Goal: Information Seeking & Learning: Learn about a topic

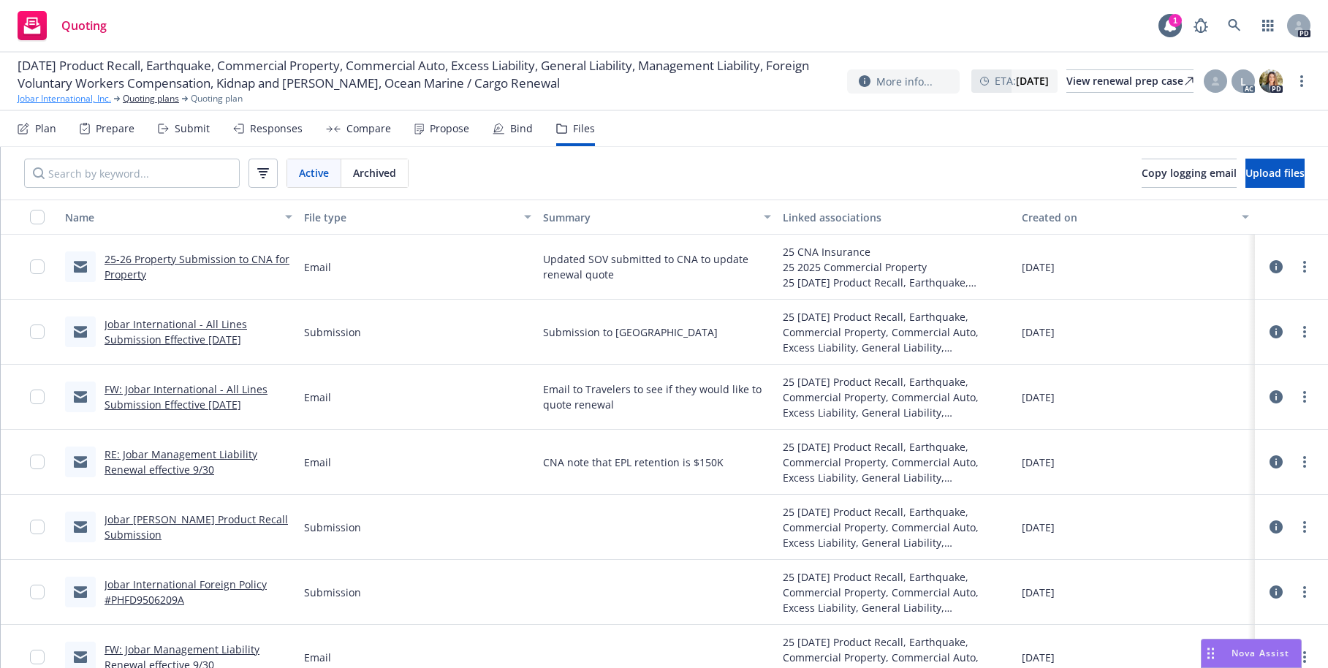
click at [60, 105] on link "Jobar International, Inc." at bounding box center [65, 98] width 94 height 13
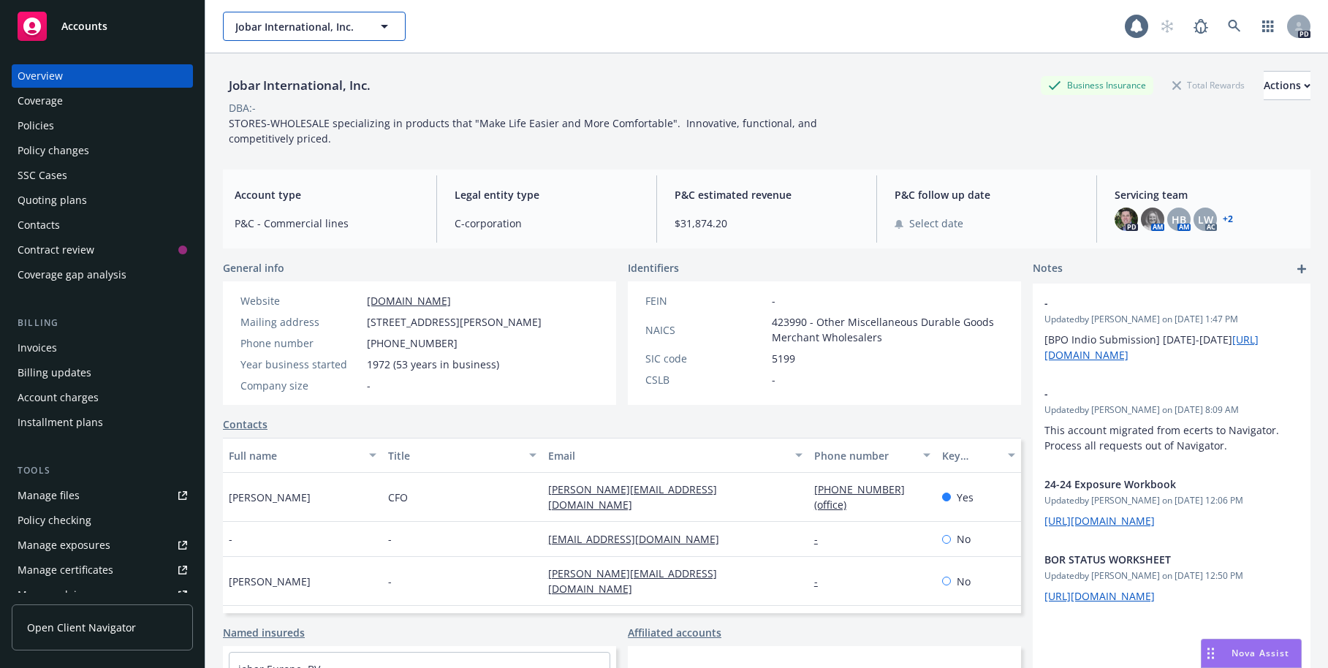
click at [289, 29] on span "Jobar International, Inc." at bounding box center [298, 26] width 126 height 15
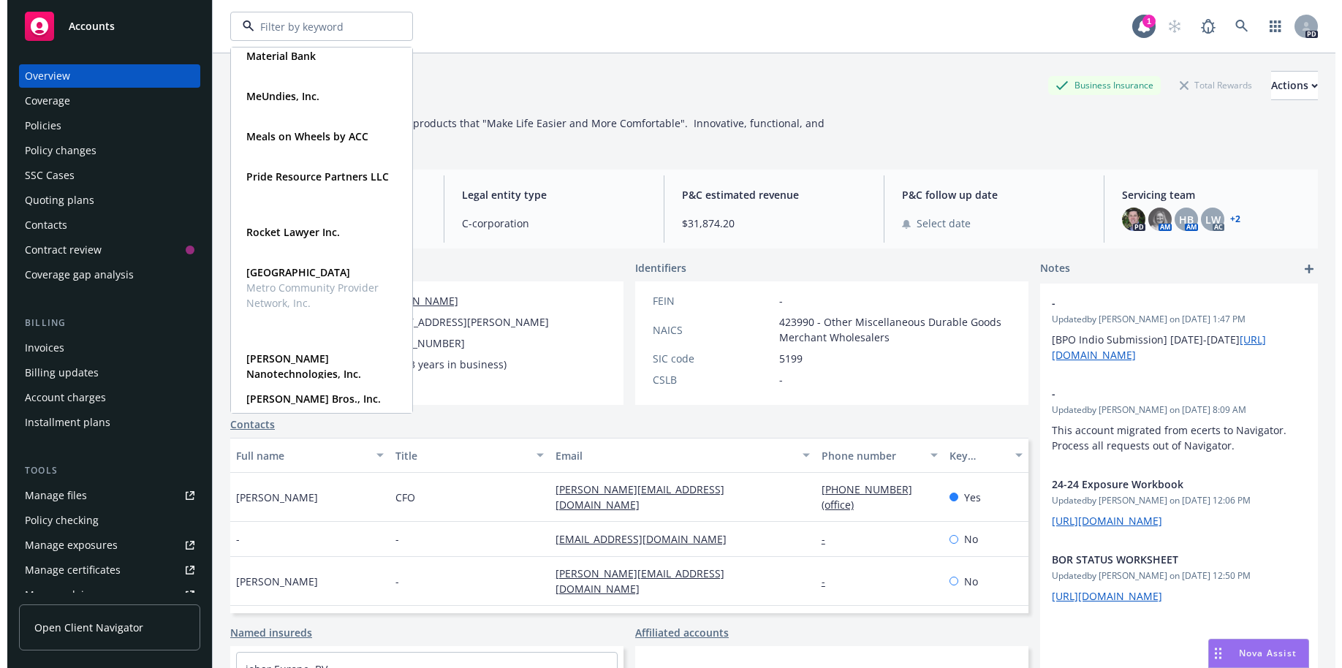
scroll to position [728, 0]
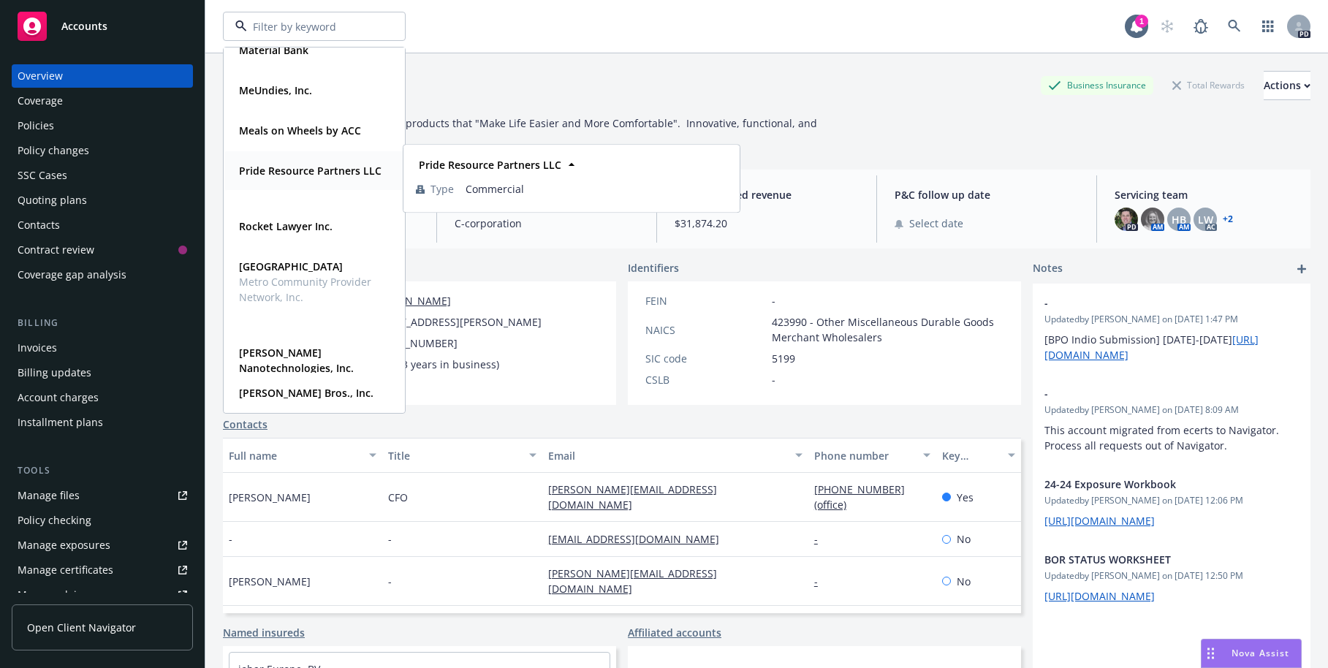
click at [263, 174] on strong "Pride Resource Partners LLC" at bounding box center [310, 171] width 143 height 14
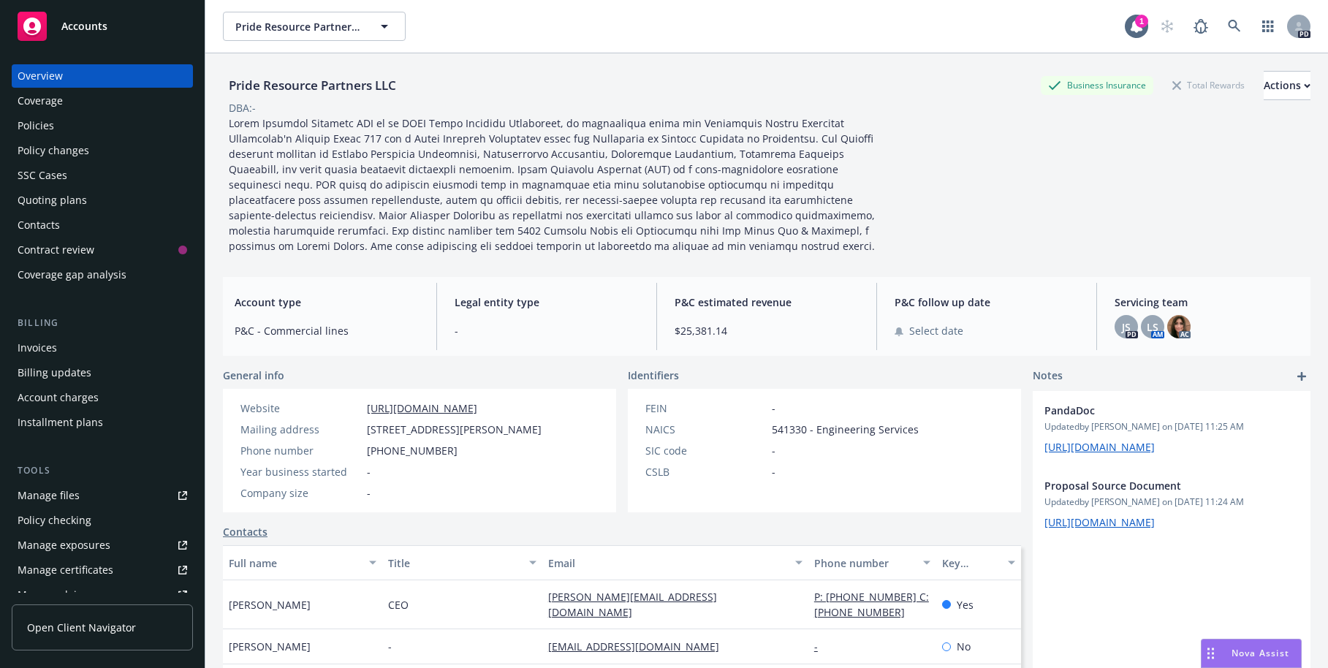
click at [30, 126] on div "Policies" at bounding box center [36, 125] width 37 height 23
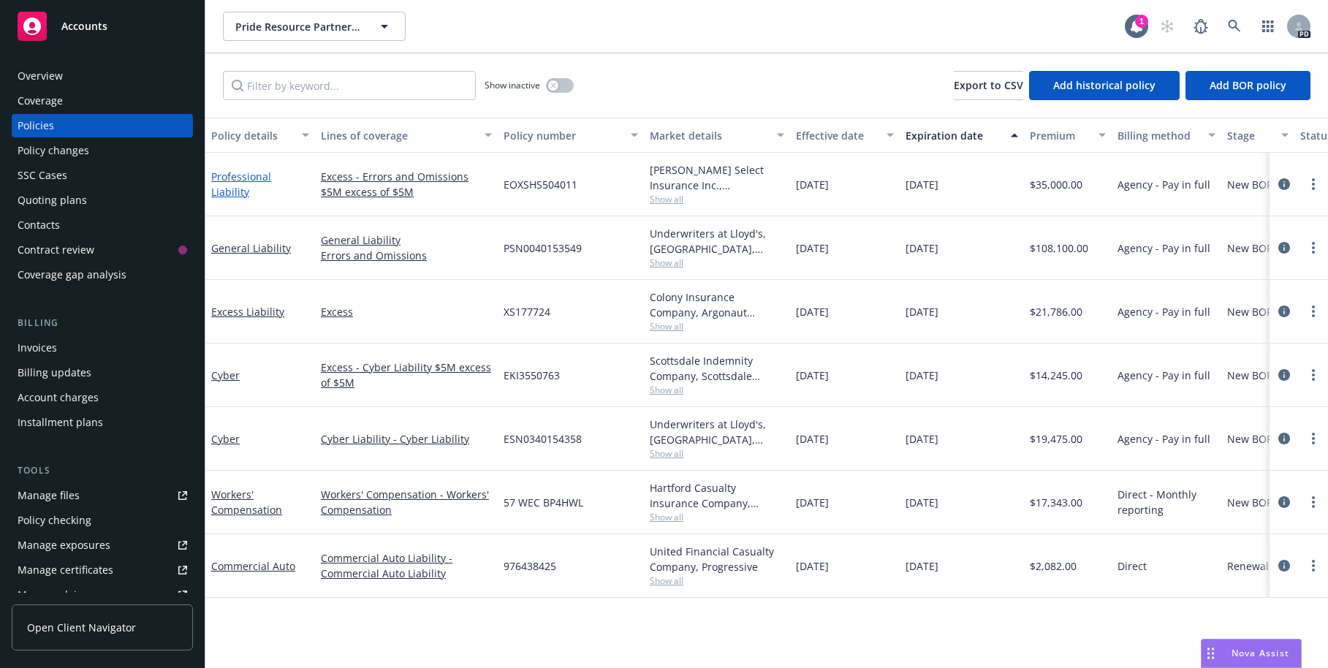
click at [271, 180] on link "Professional Liability" at bounding box center [241, 184] width 60 height 29
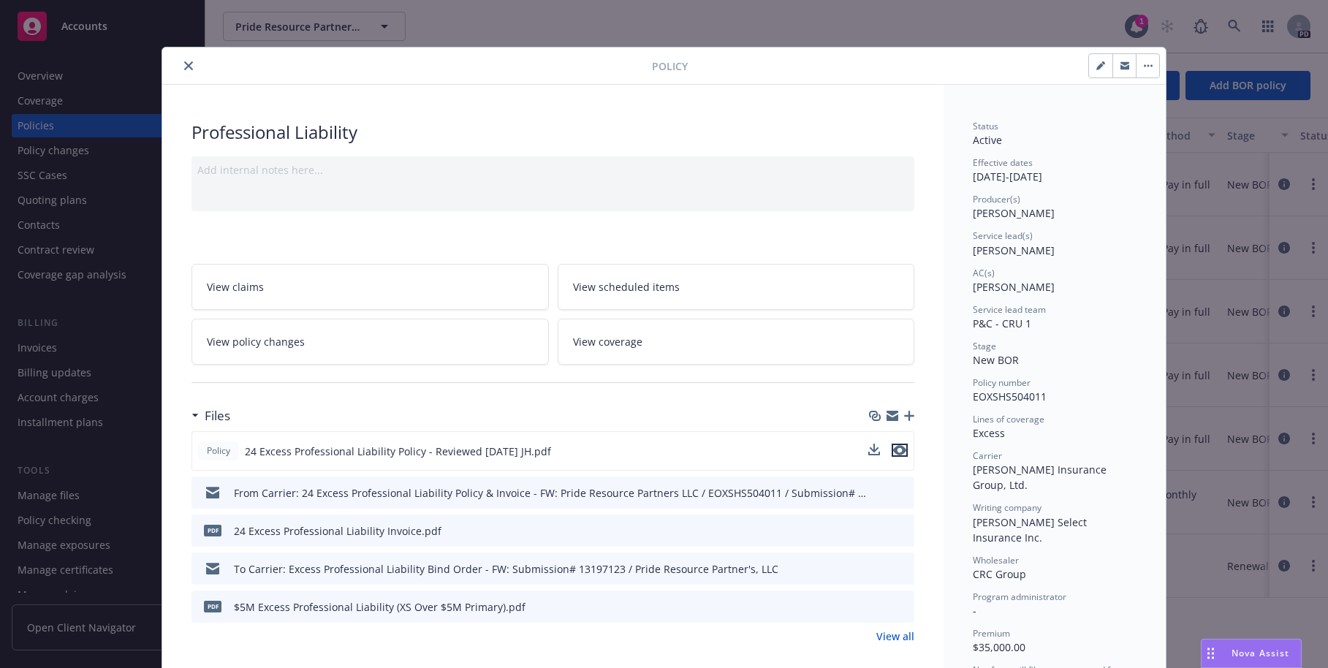
click at [898, 449] on icon "preview file" at bounding box center [899, 450] width 13 height 10
click at [184, 67] on icon "close" at bounding box center [188, 65] width 9 height 9
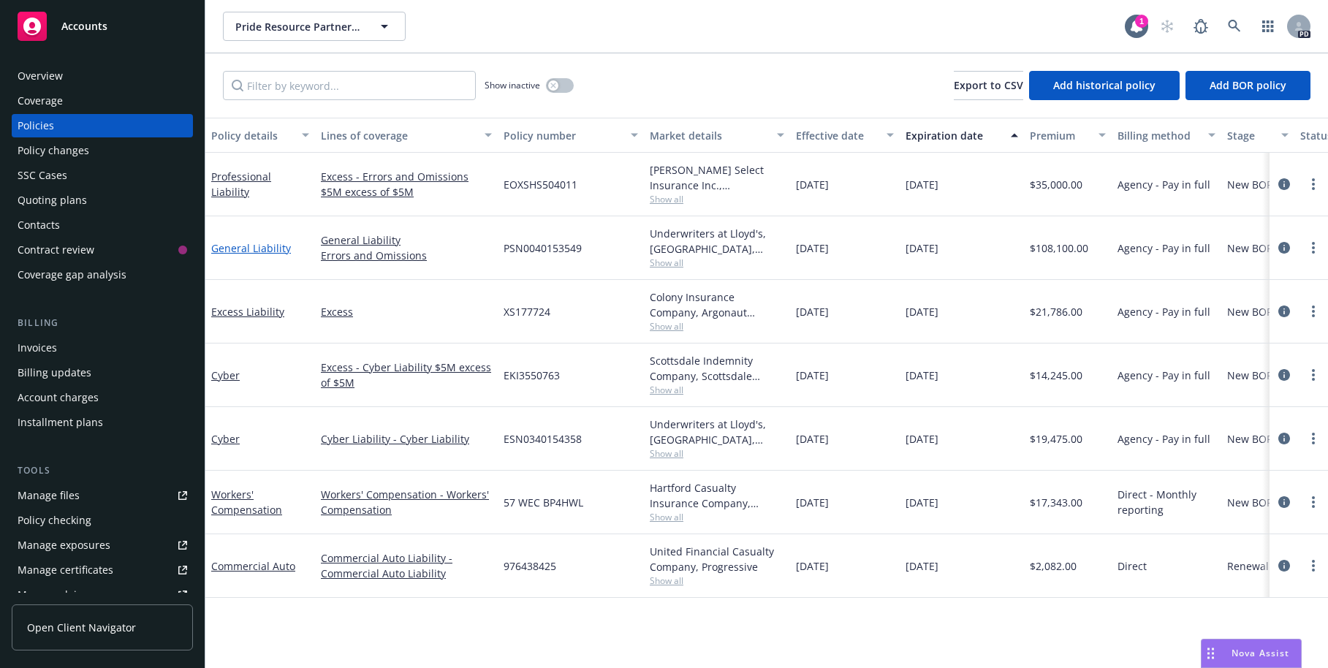
click at [232, 248] on link "General Liability" at bounding box center [251, 248] width 80 height 14
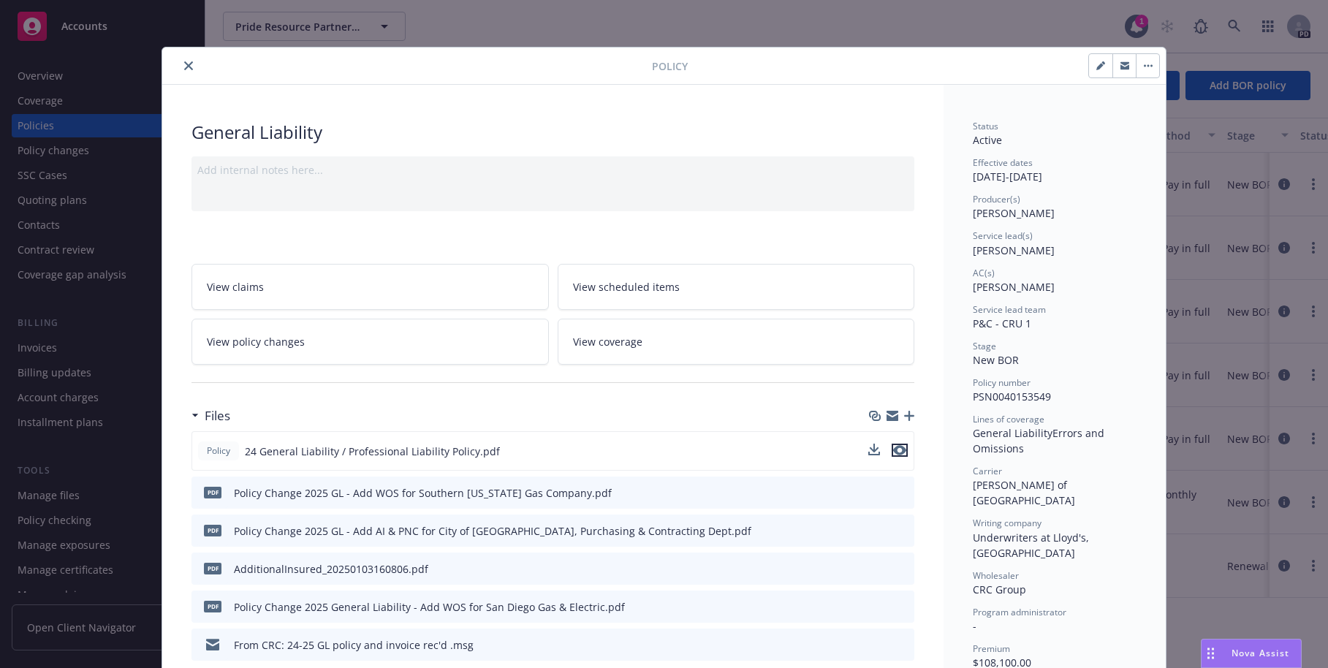
click at [897, 449] on icon "preview file" at bounding box center [899, 450] width 13 height 10
click at [184, 67] on icon "close" at bounding box center [188, 65] width 9 height 9
click at [154, 67] on div "Policy General Liability Add internal notes here... View claims View scheduled …" at bounding box center [664, 334] width 1328 height 668
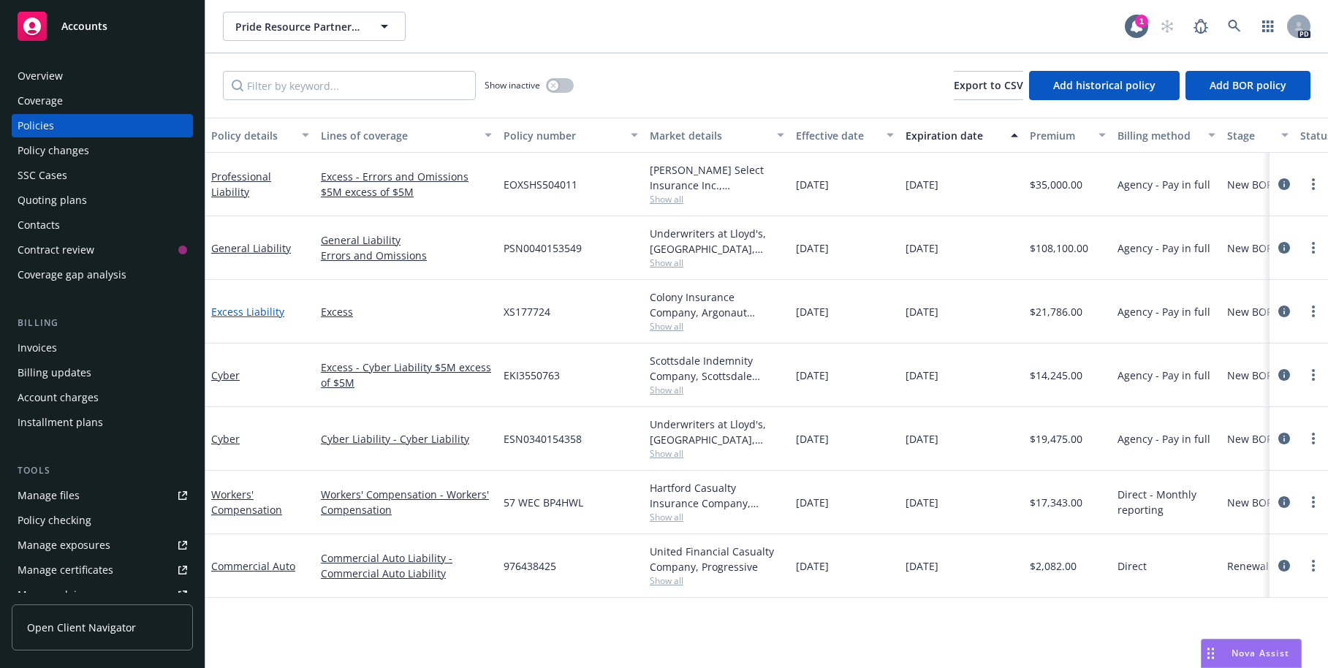
click at [250, 311] on link "Excess Liability" at bounding box center [247, 312] width 73 height 14
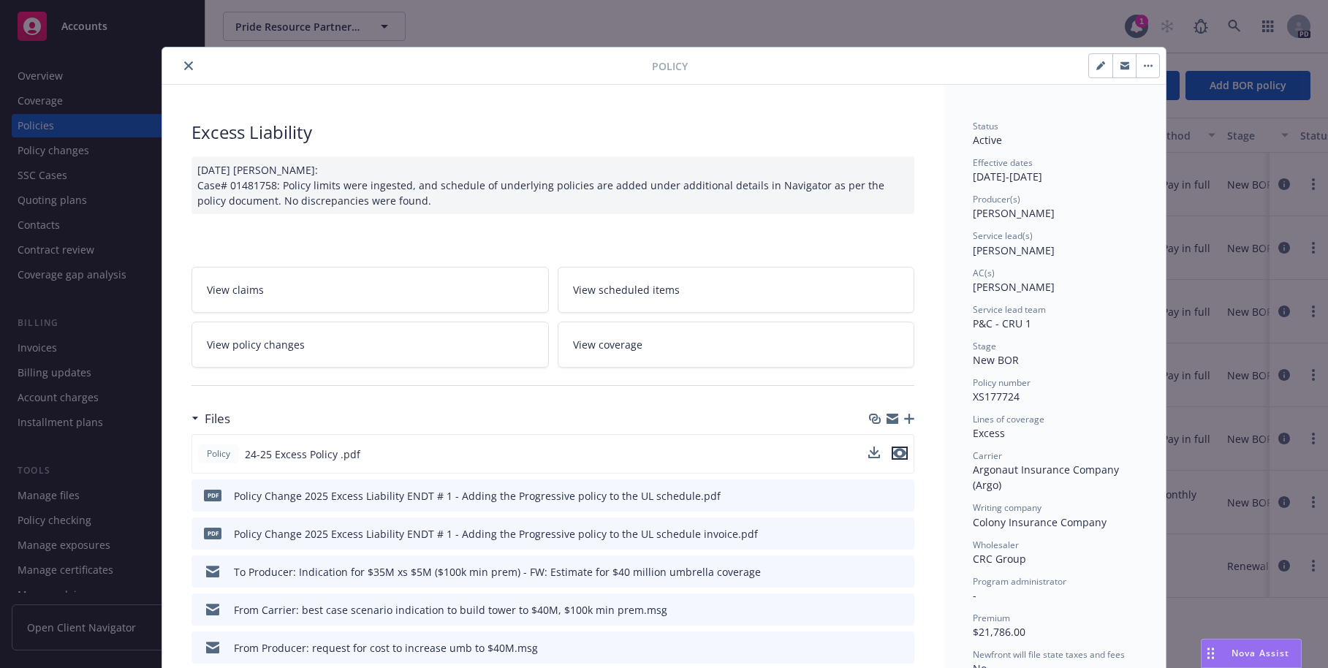
click at [898, 453] on icon "preview file" at bounding box center [899, 453] width 13 height 10
click at [180, 66] on button "close" at bounding box center [189, 66] width 18 height 18
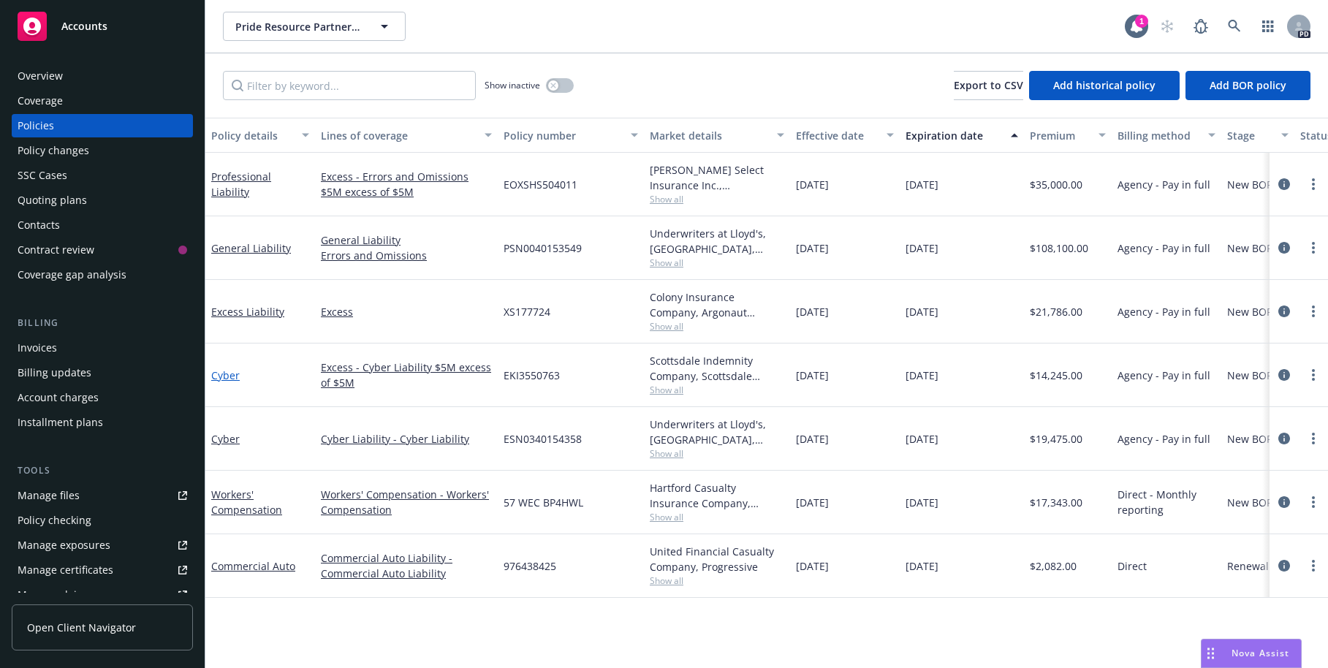
click at [228, 373] on link "Cyber" at bounding box center [225, 375] width 29 height 14
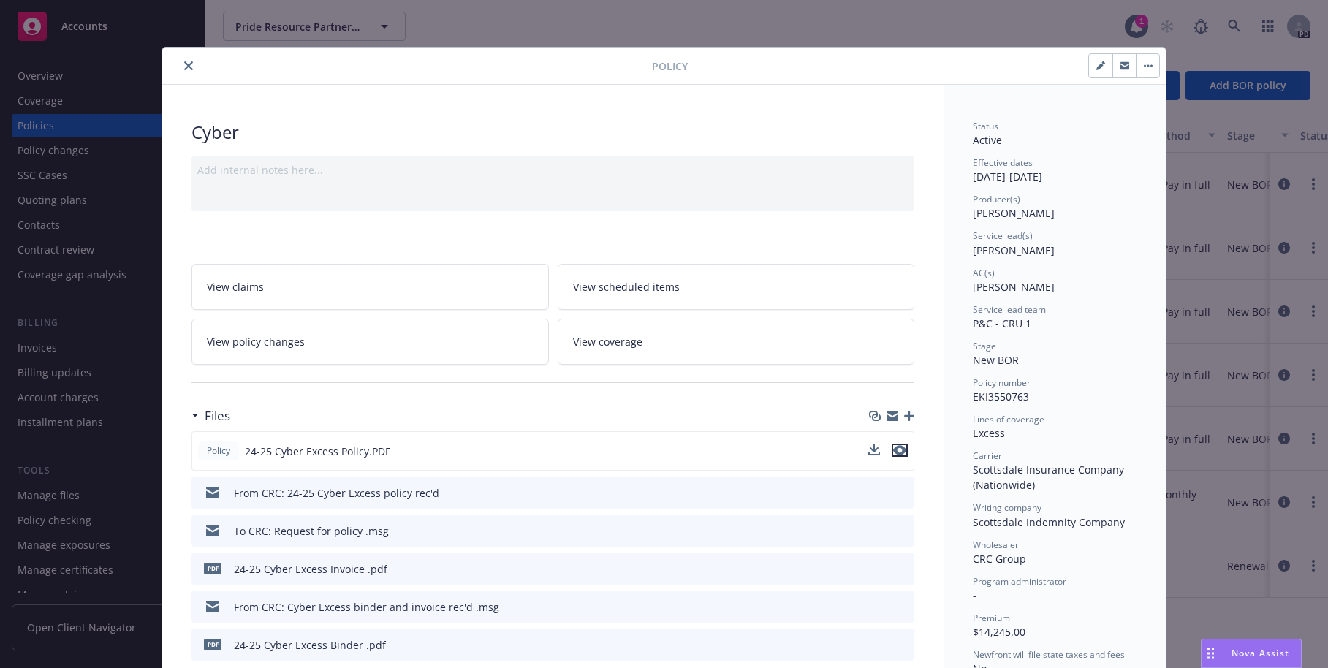
click at [897, 450] on icon "preview file" at bounding box center [899, 450] width 13 height 10
click at [185, 66] on icon "close" at bounding box center [188, 65] width 9 height 9
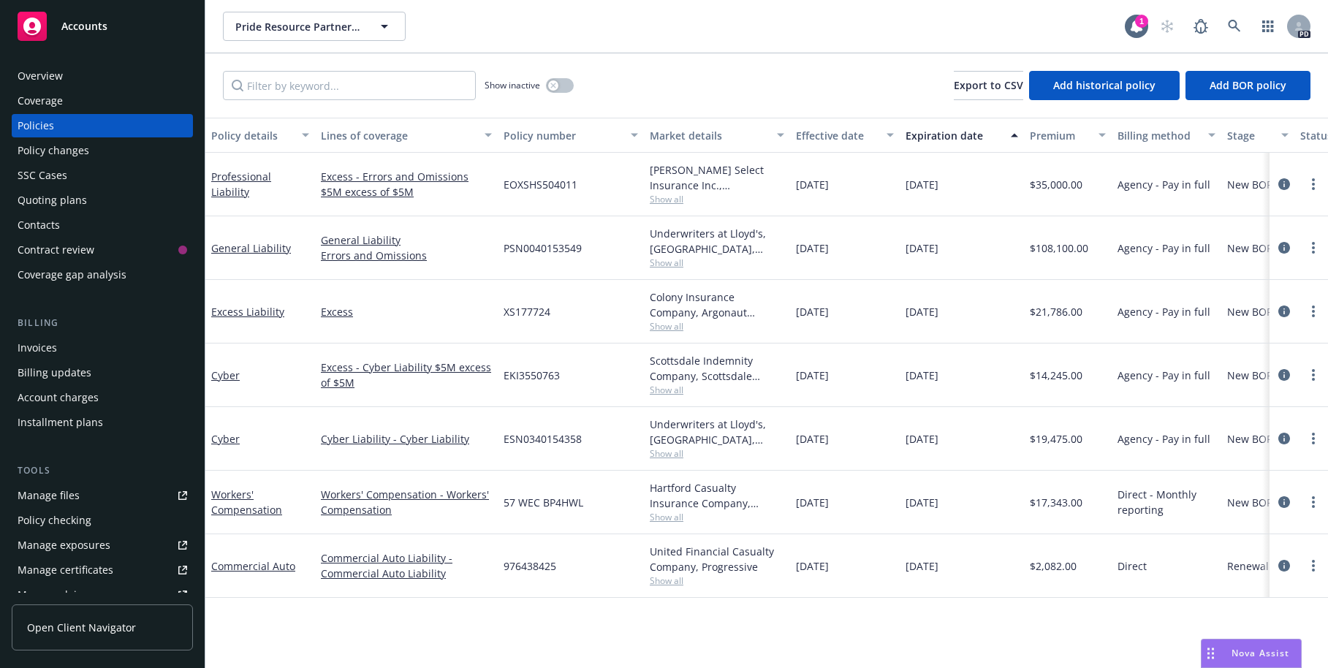
drag, startPoint x: 994, startPoint y: 1, endPoint x: 960, endPoint y: 1, distance: 33.6
click at [960, 1] on div "Pride Resource Partners LLC Pride Resource Partners LLC 1 PD" at bounding box center [766, 26] width 1123 height 53
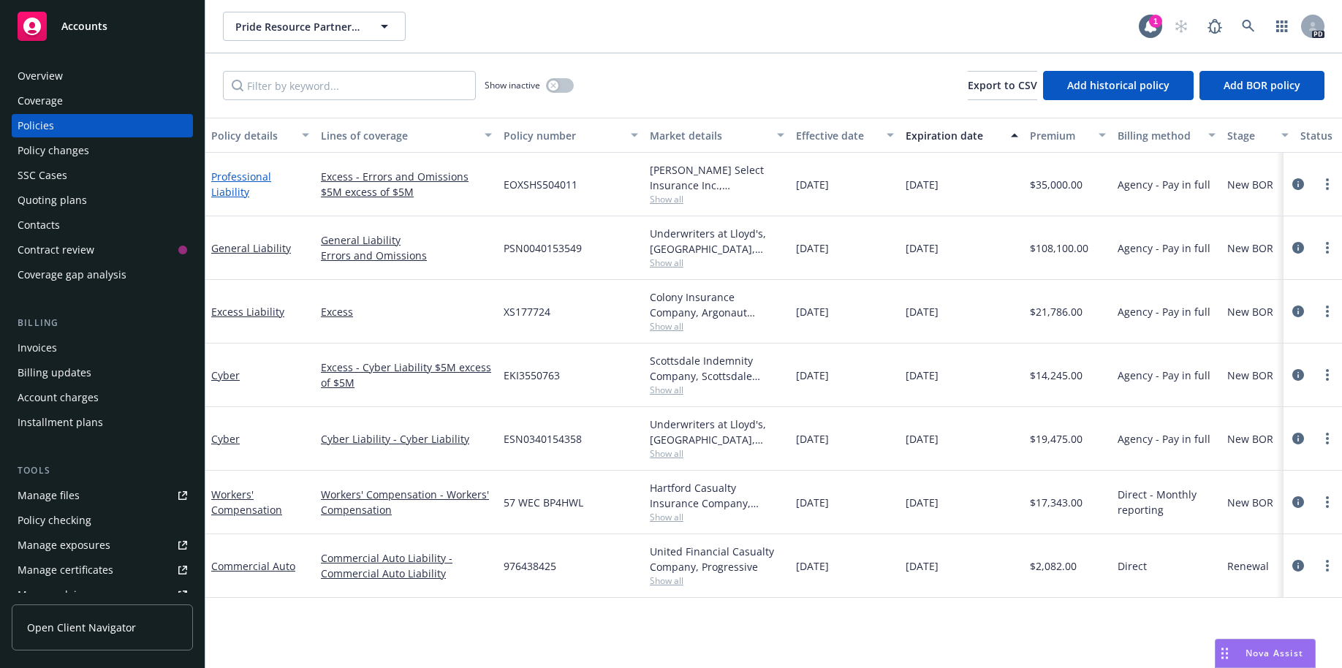
click at [271, 186] on link "Professional Liability" at bounding box center [241, 184] width 60 height 29
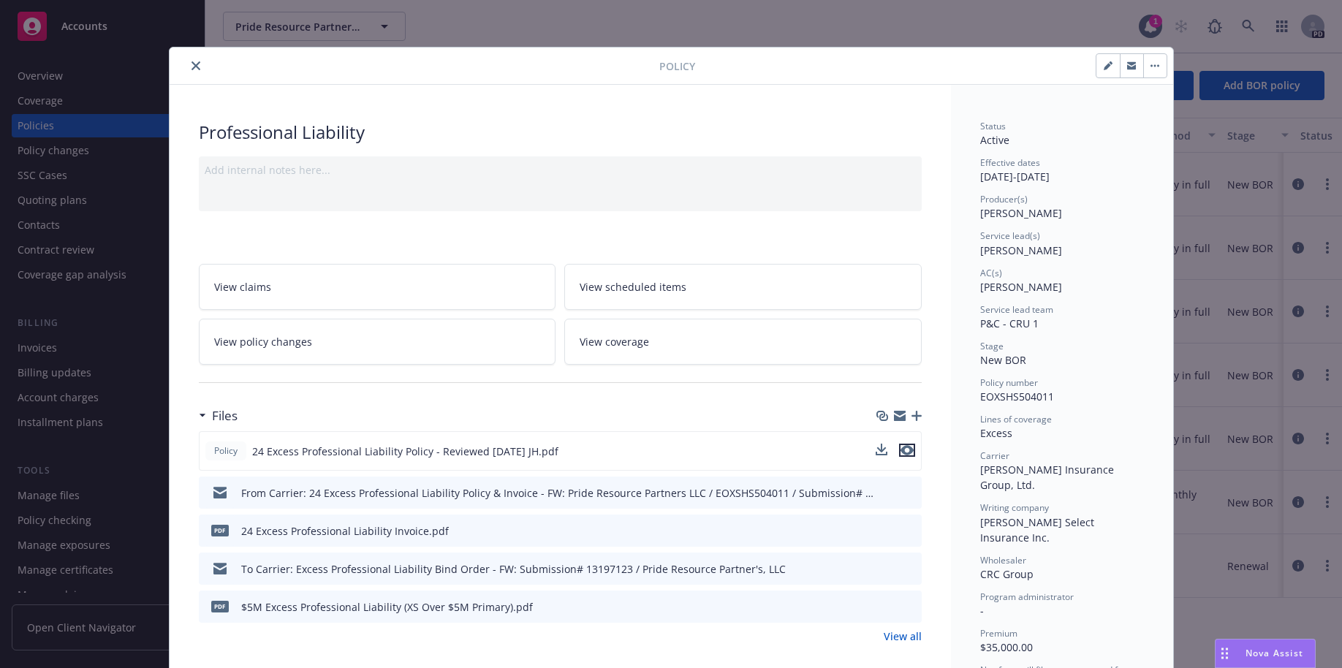
click at [905, 448] on icon "preview file" at bounding box center [906, 450] width 13 height 10
click at [187, 64] on button "close" at bounding box center [196, 66] width 18 height 18
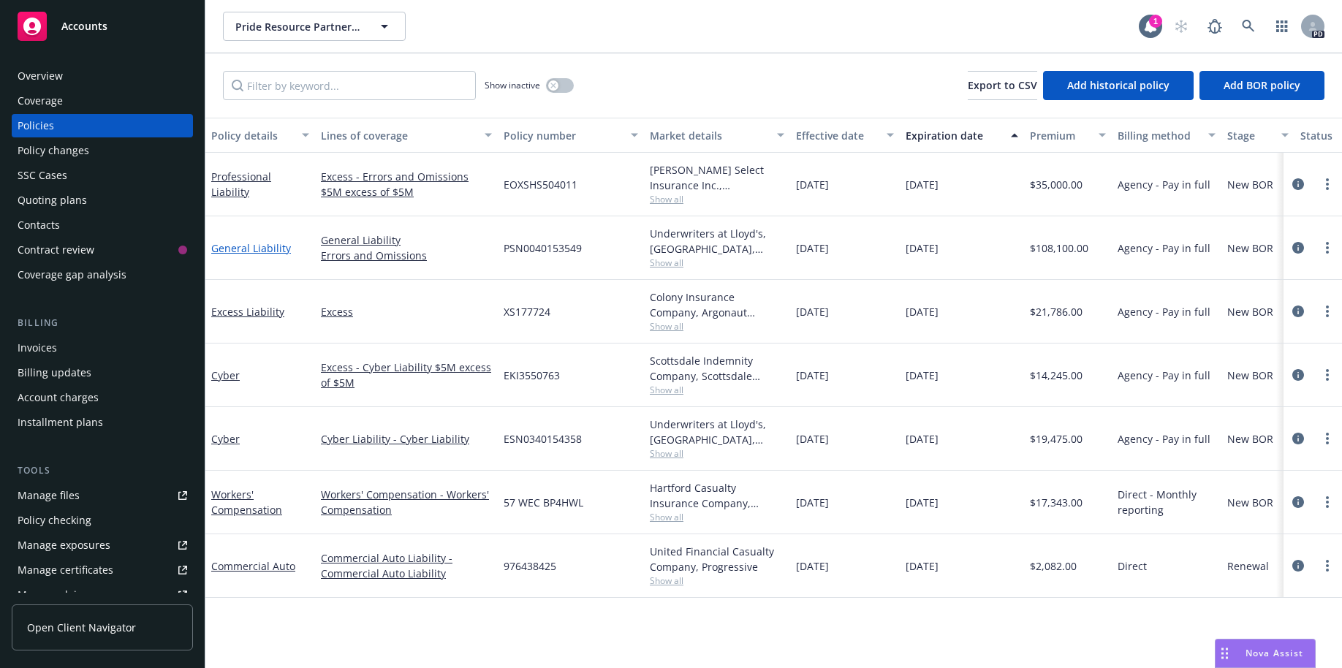
click at [239, 247] on link "General Liability" at bounding box center [251, 248] width 80 height 14
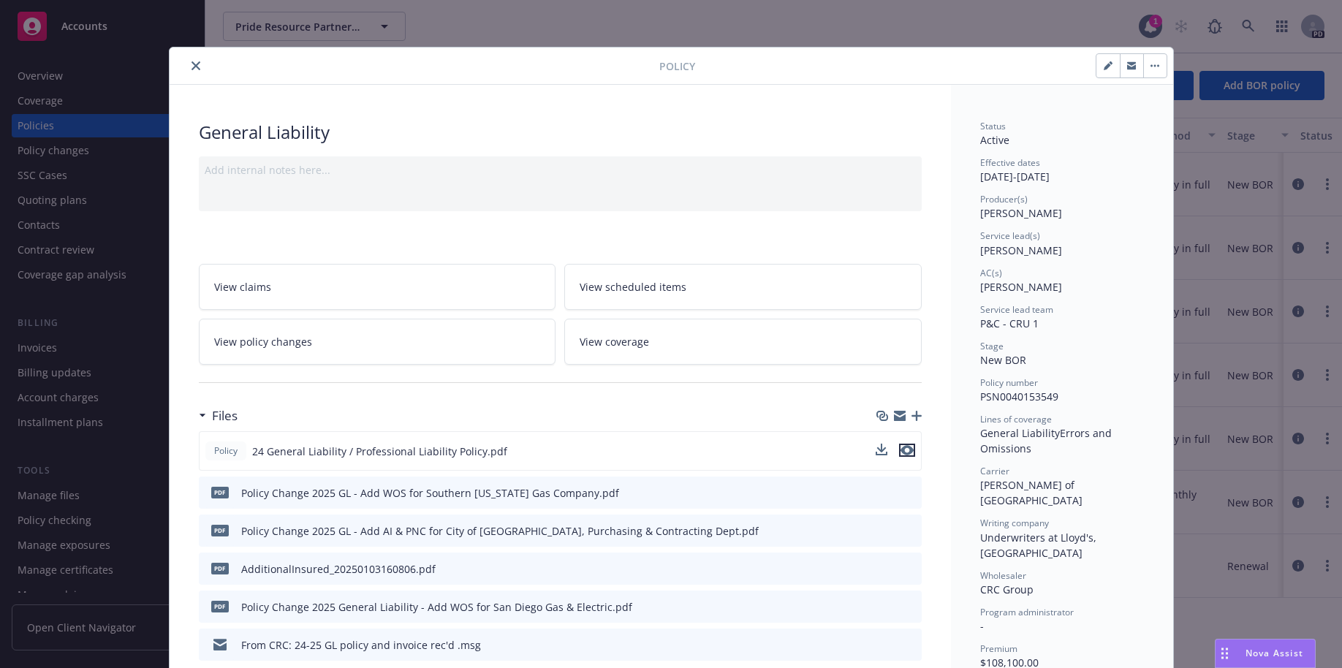
click at [901, 449] on icon "preview file" at bounding box center [906, 450] width 13 height 10
click at [191, 64] on icon "close" at bounding box center [195, 65] width 9 height 9
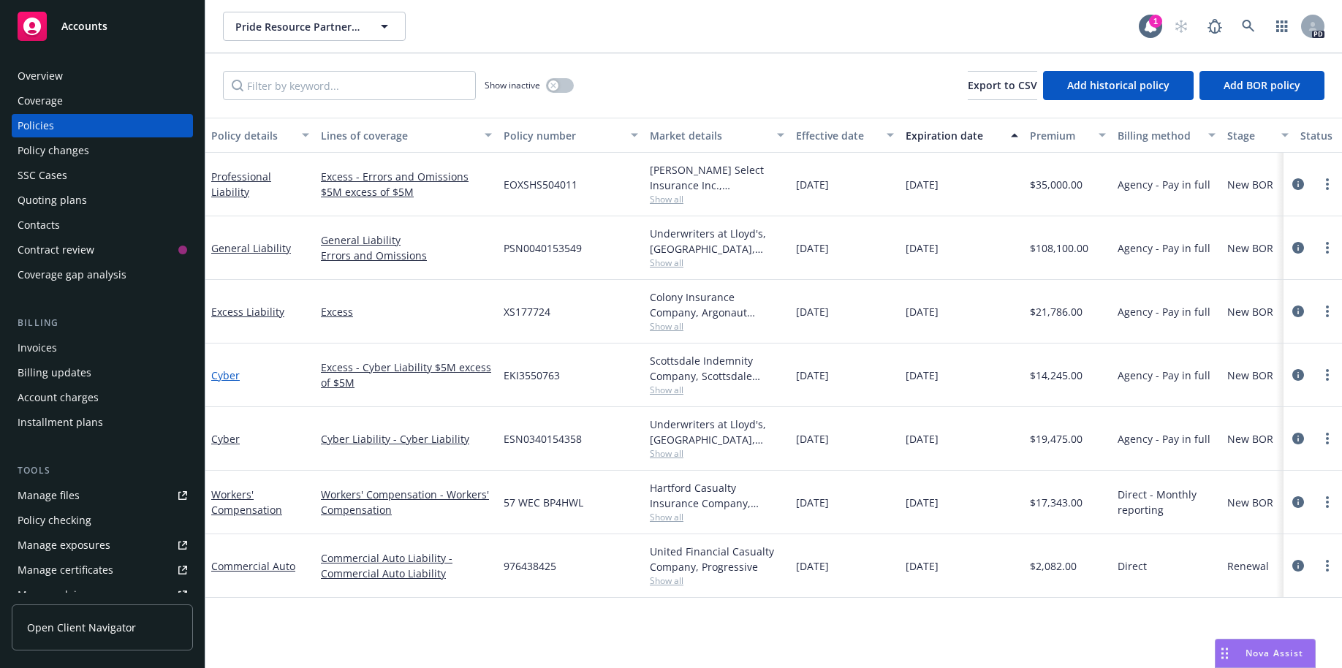
click at [218, 376] on link "Cyber" at bounding box center [225, 375] width 29 height 14
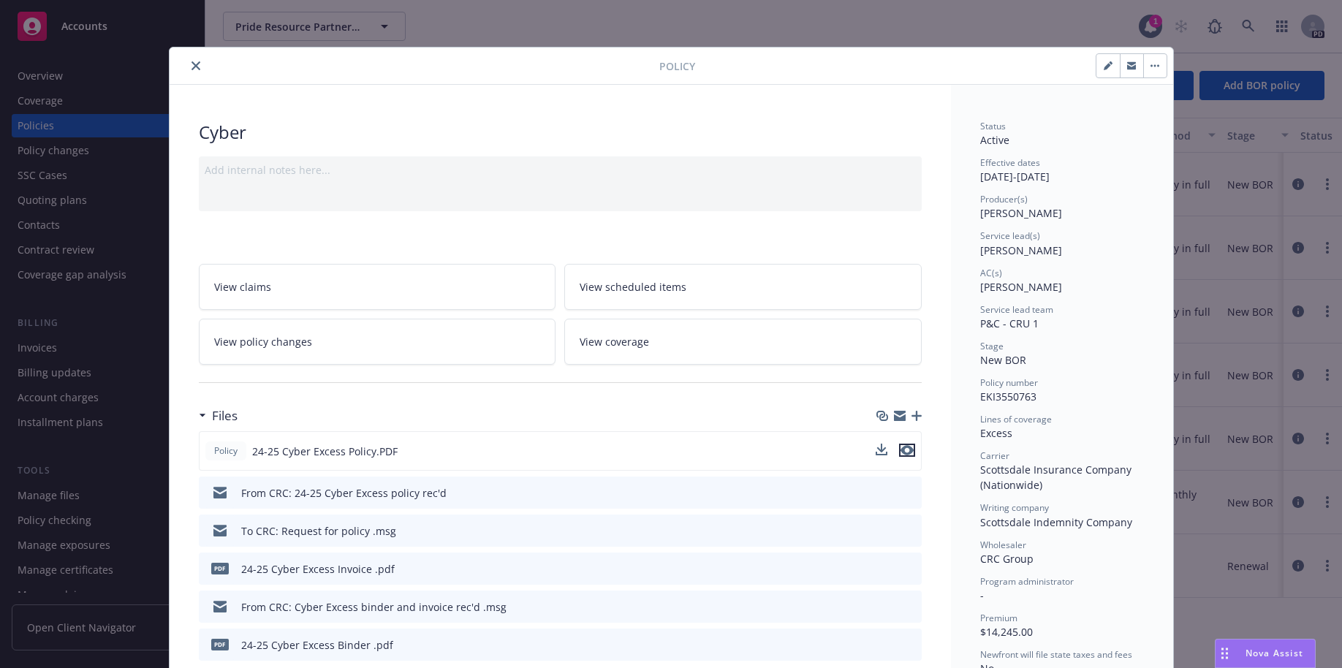
click at [900, 449] on icon "preview file" at bounding box center [906, 450] width 13 height 10
click at [901, 447] on icon "preview file" at bounding box center [906, 450] width 13 height 10
click at [191, 67] on icon "close" at bounding box center [195, 65] width 9 height 9
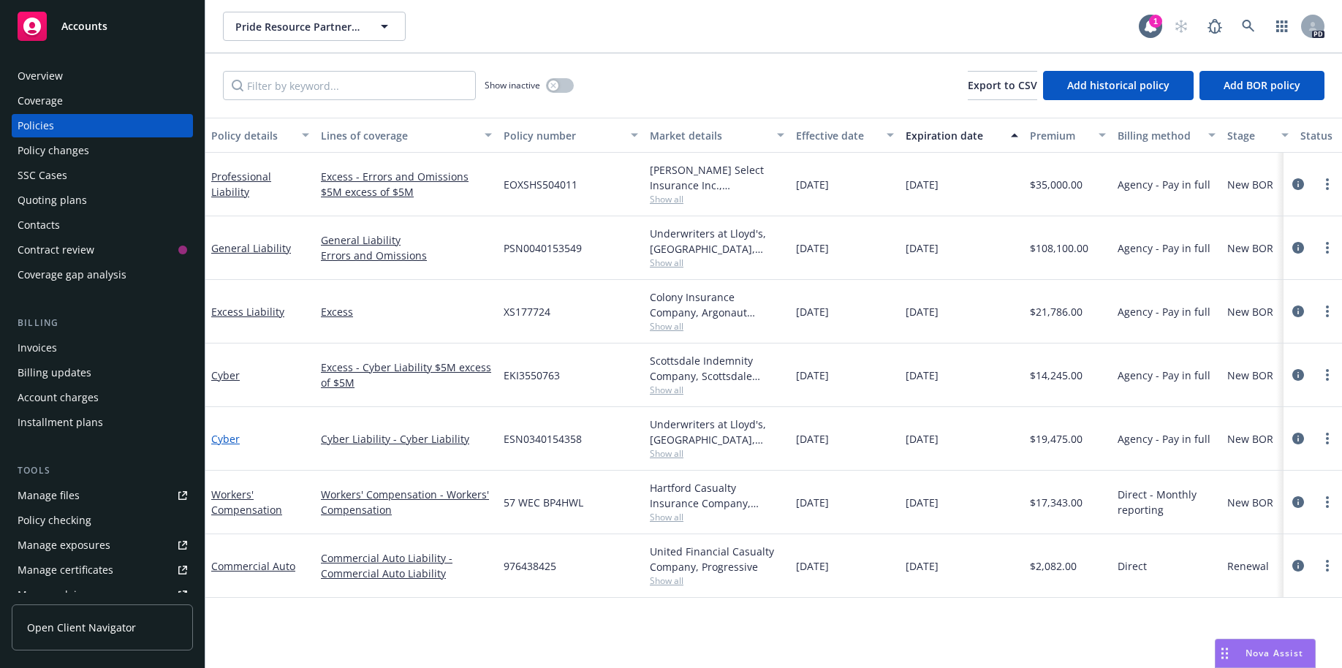
click at [221, 436] on link "Cyber" at bounding box center [225, 439] width 29 height 14
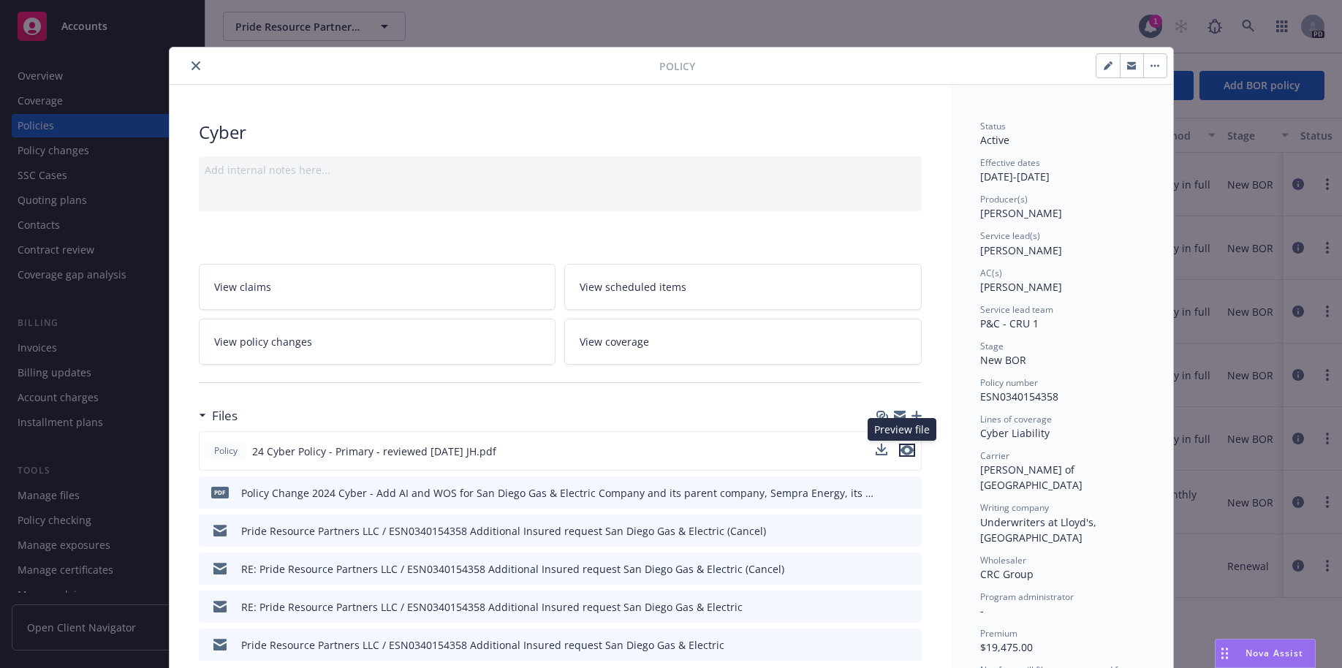
click at [903, 448] on icon "preview file" at bounding box center [906, 450] width 13 height 10
click at [191, 65] on icon "close" at bounding box center [195, 65] width 9 height 9
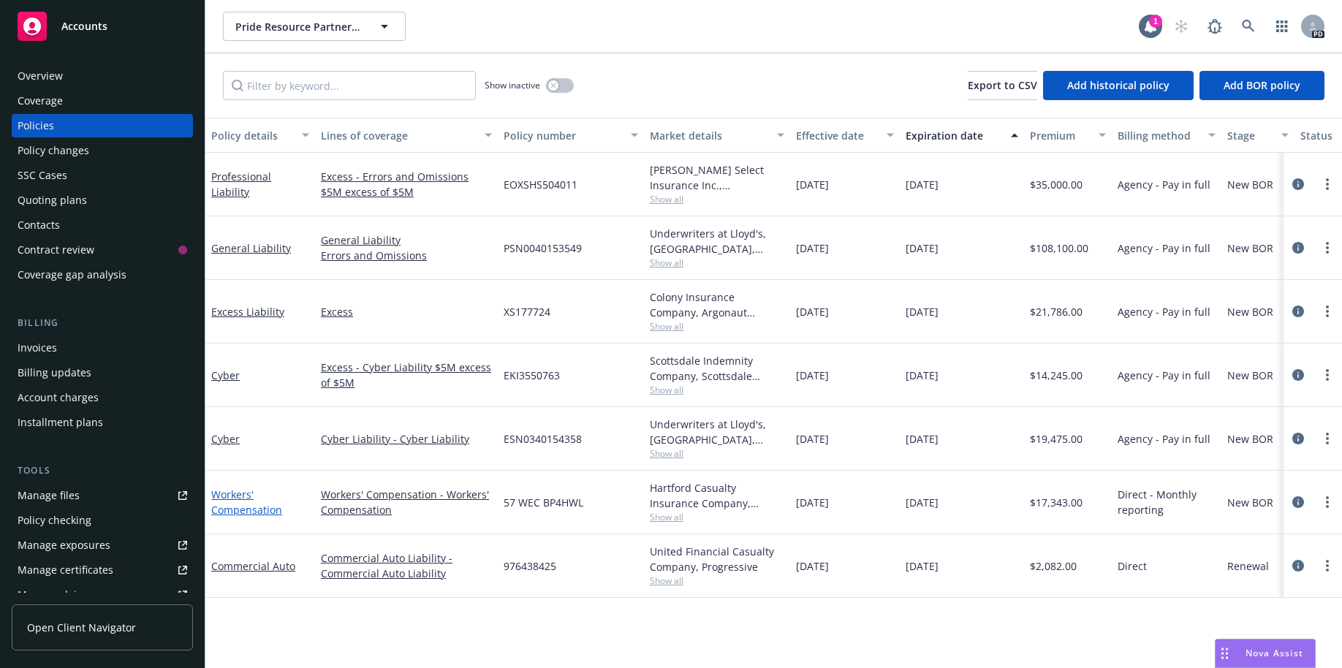
click at [224, 498] on link "Workers' Compensation" at bounding box center [246, 501] width 71 height 29
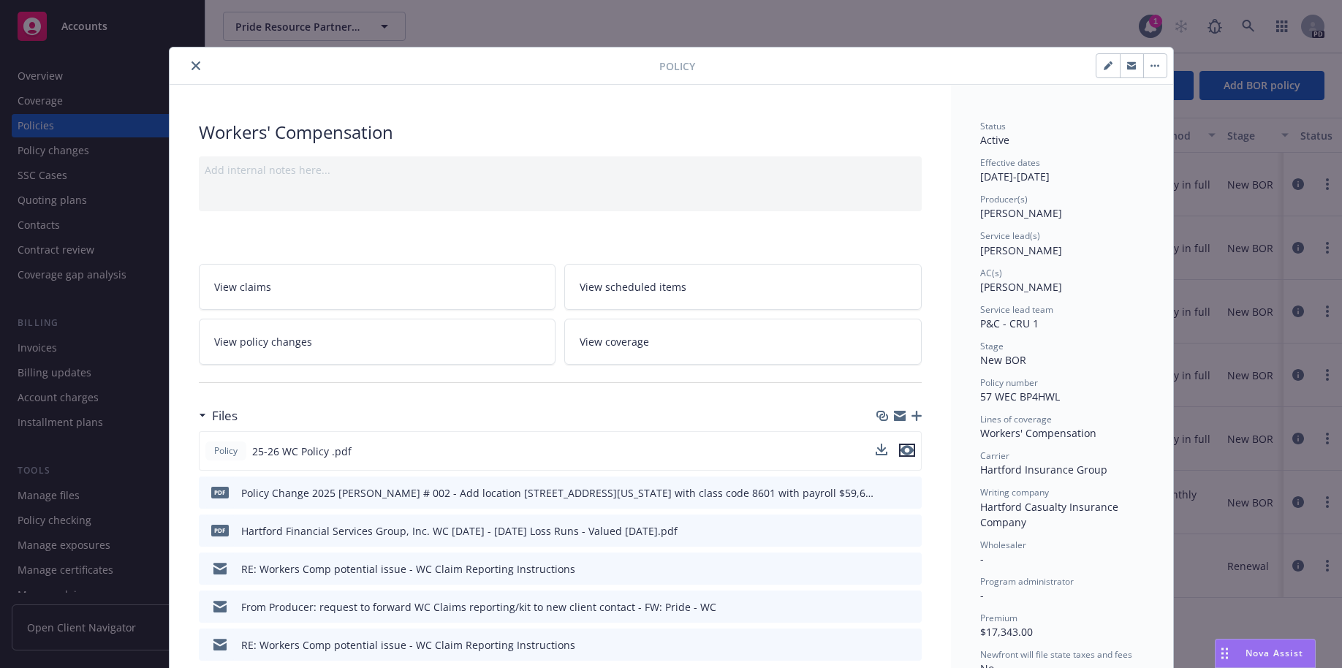
click at [905, 446] on icon "preview file" at bounding box center [906, 450] width 13 height 10
click at [900, 450] on icon "preview file" at bounding box center [906, 450] width 13 height 10
click at [191, 64] on icon "close" at bounding box center [195, 65] width 9 height 9
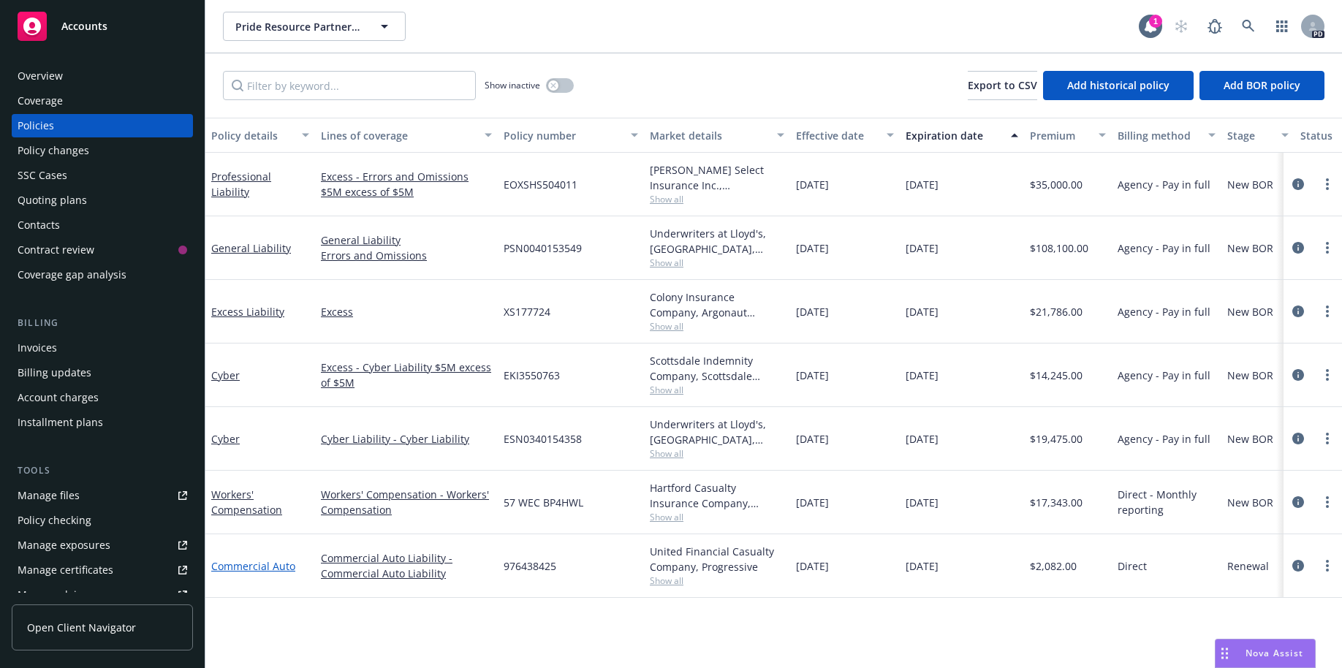
click at [251, 566] on link "Commercial Auto" at bounding box center [253, 566] width 84 height 14
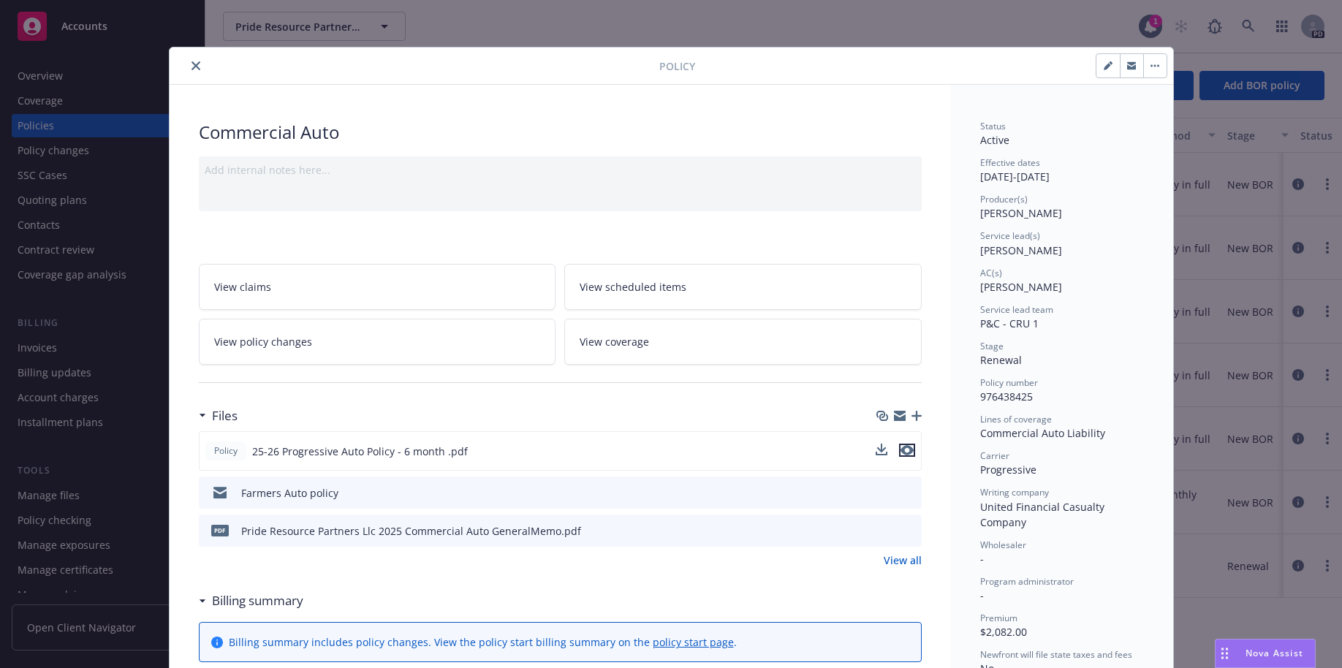
click at [904, 449] on icon "preview file" at bounding box center [906, 450] width 13 height 10
click at [191, 66] on icon "close" at bounding box center [195, 65] width 9 height 9
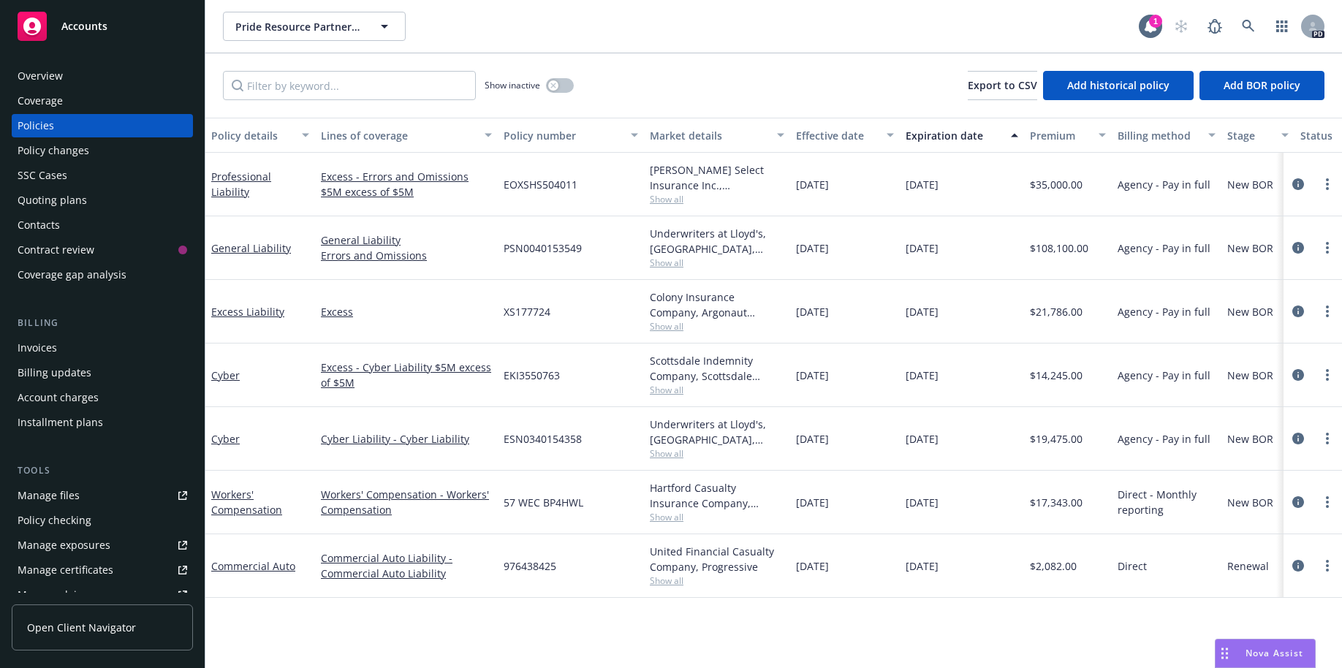
click at [836, 637] on div "Policy details Lines of coverage Policy number Market details Effective date Ex…" at bounding box center [773, 393] width 1136 height 550
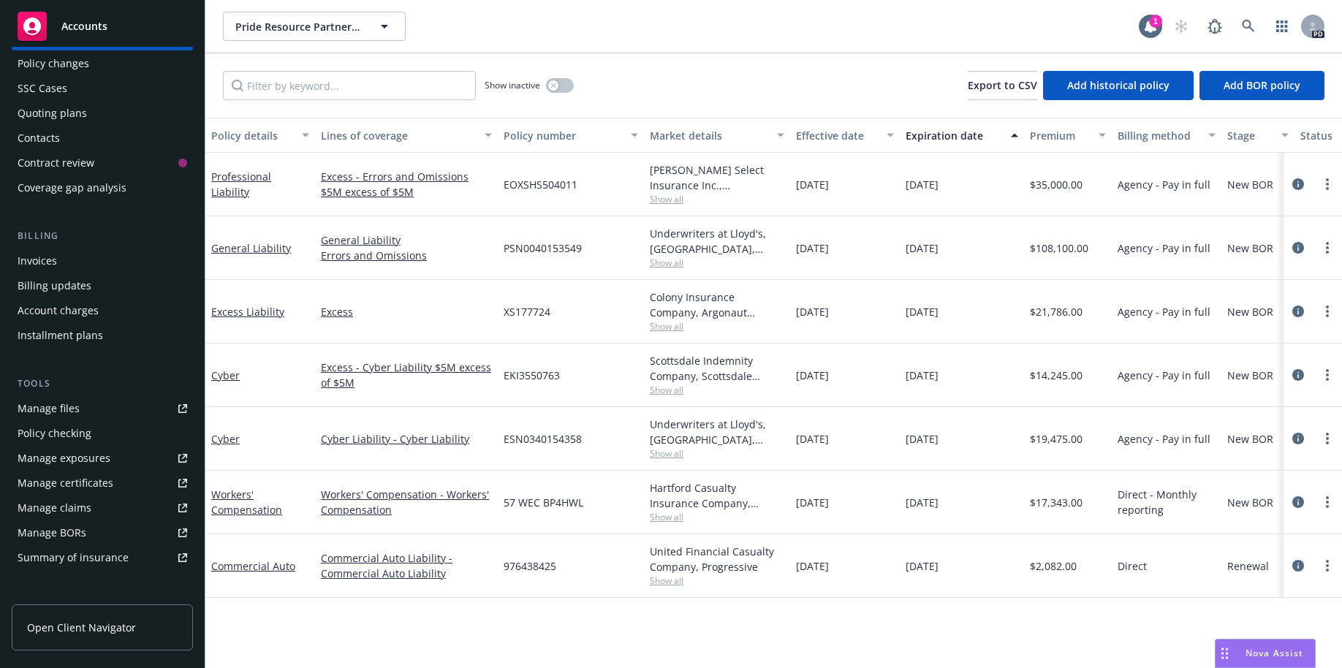
scroll to position [89, 0]
click at [51, 408] on div "Manage files" at bounding box center [49, 406] width 62 height 23
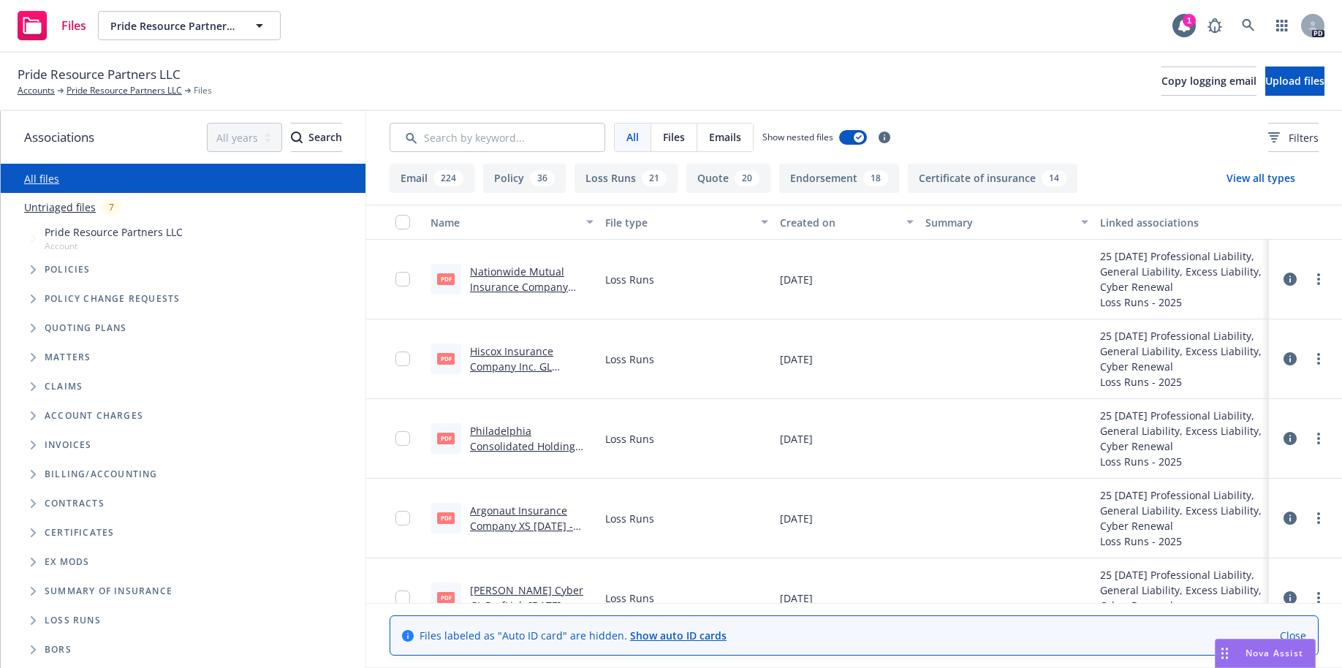
click at [31, 269] on icon "Tree Example" at bounding box center [34, 269] width 6 height 9
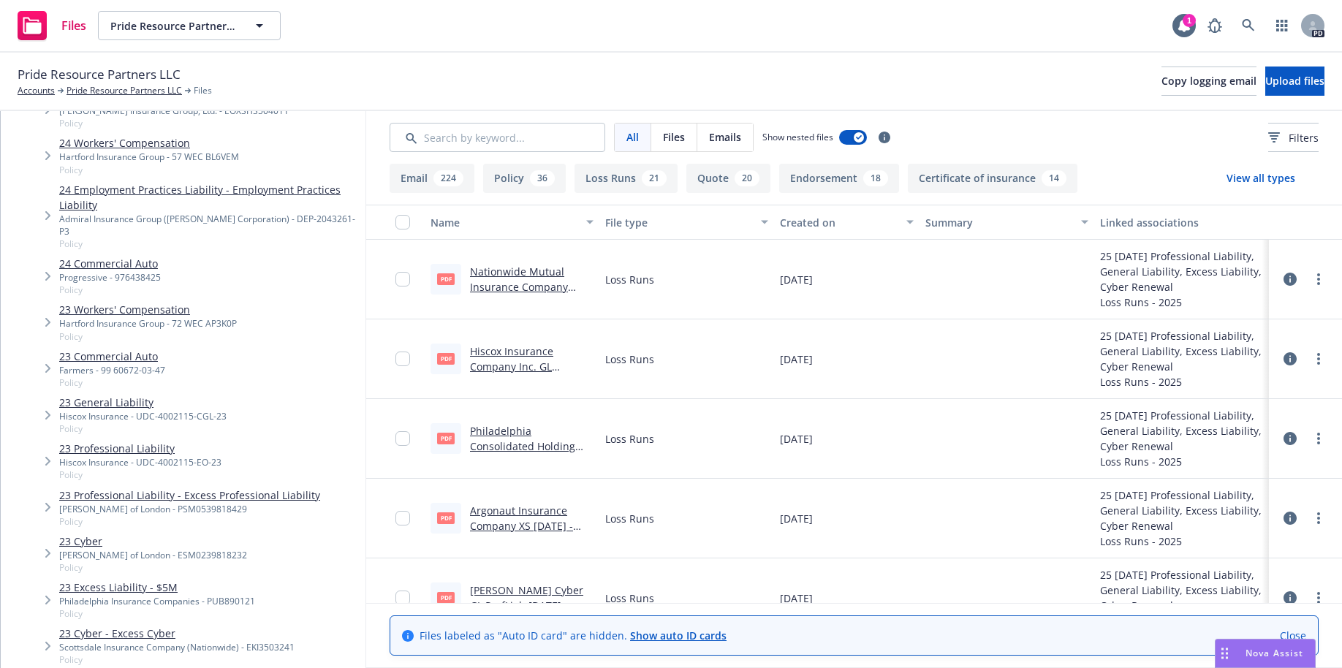
scroll to position [451, 0]
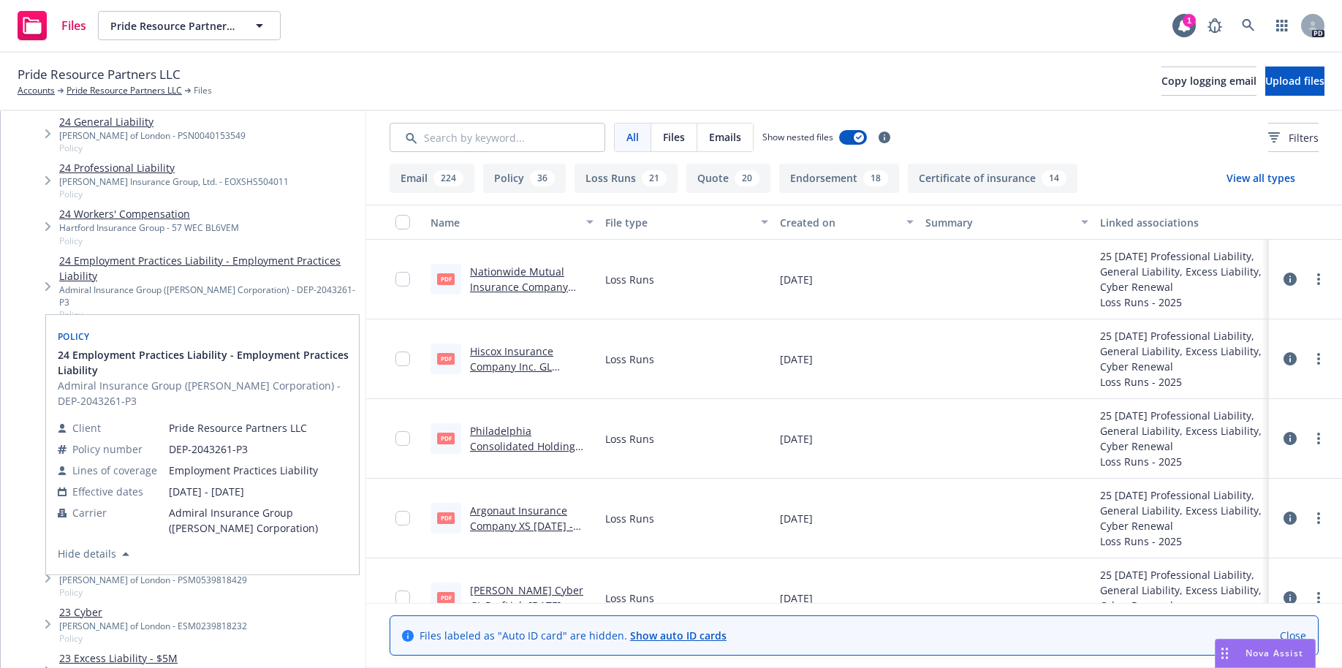
click at [96, 263] on link "24 Employment Practices Liability - Employment Practices Liability" at bounding box center [209, 268] width 300 height 31
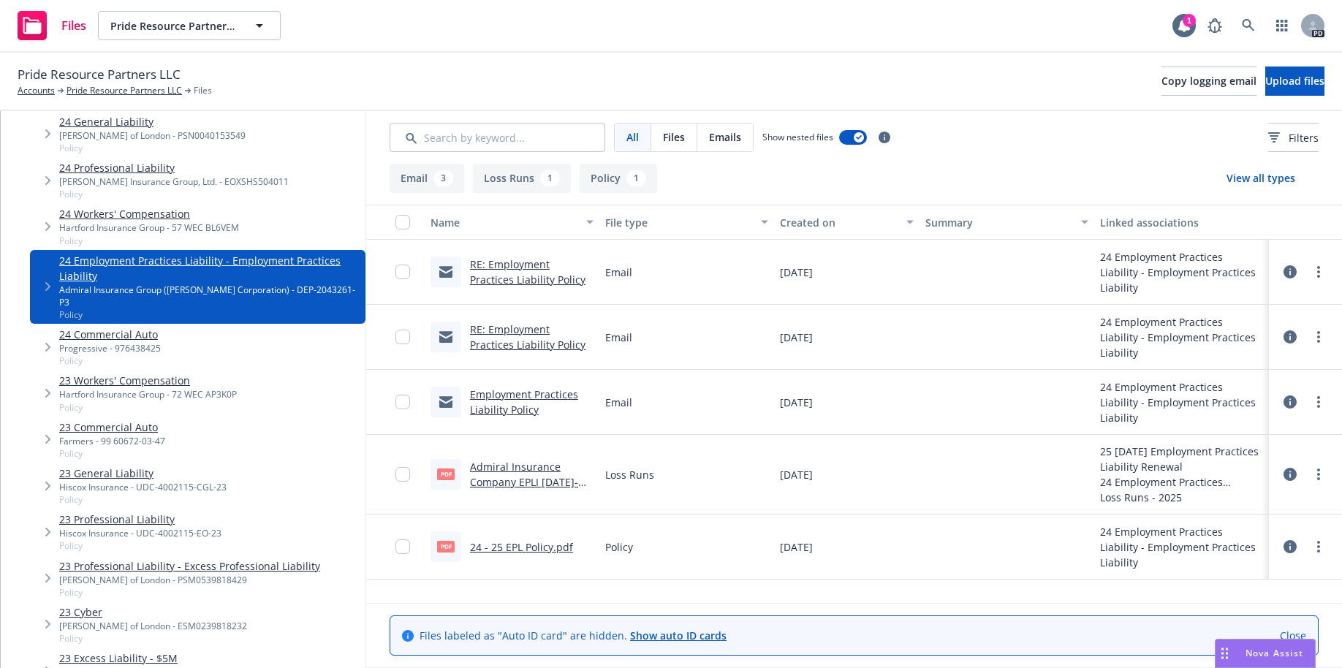
click at [509, 548] on link "24 - 25 EPL Policy.pdf" at bounding box center [521, 547] width 103 height 14
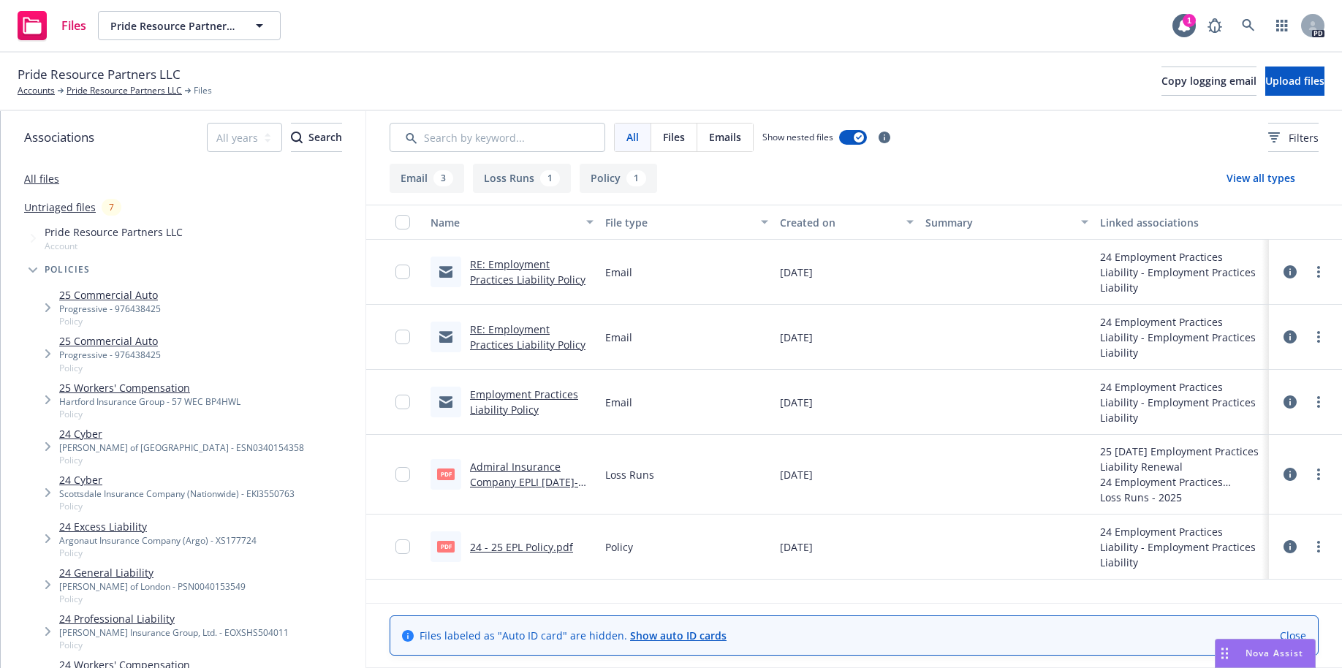
scroll to position [451, 0]
